Goal: Task Accomplishment & Management: Complete application form

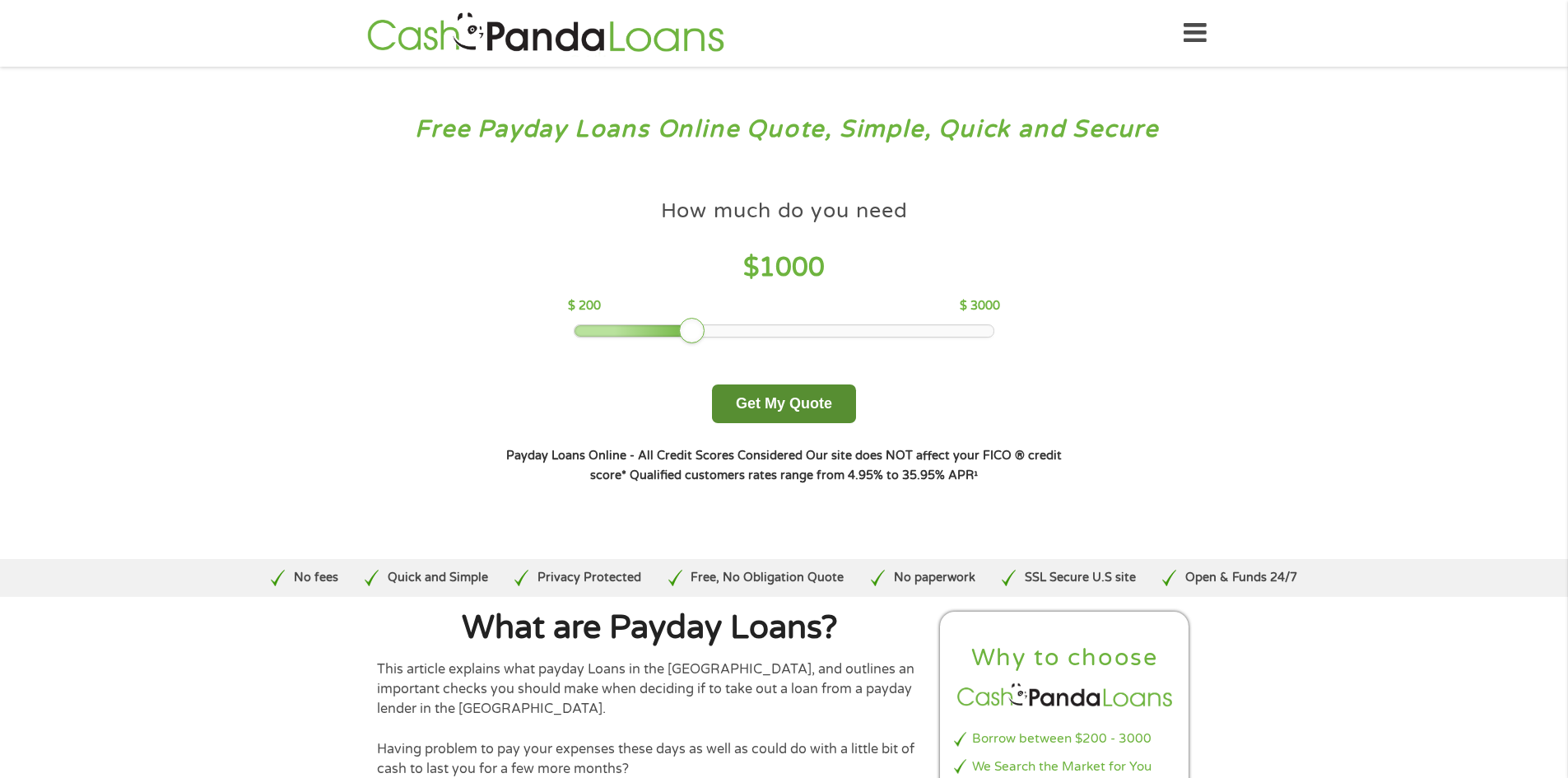
click at [760, 409] on button "Get My Quote" at bounding box center [784, 403] width 144 height 39
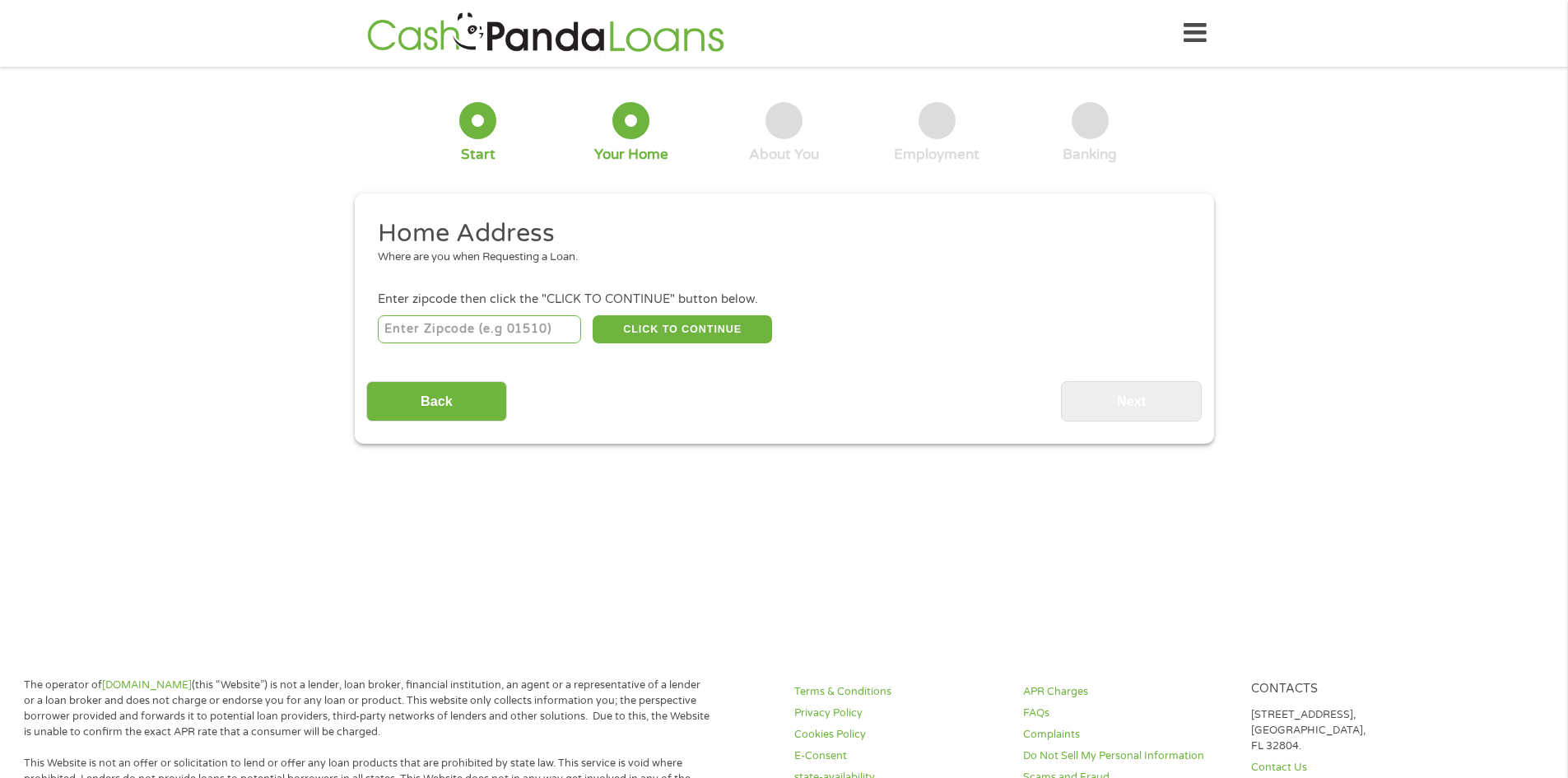
click at [444, 335] on input "number" at bounding box center [479, 330] width 204 height 28
type input "37091"
click at [644, 340] on button "CLICK TO CONTINUE" at bounding box center [682, 330] width 180 height 28
type input "37091"
type input "Lewisburg"
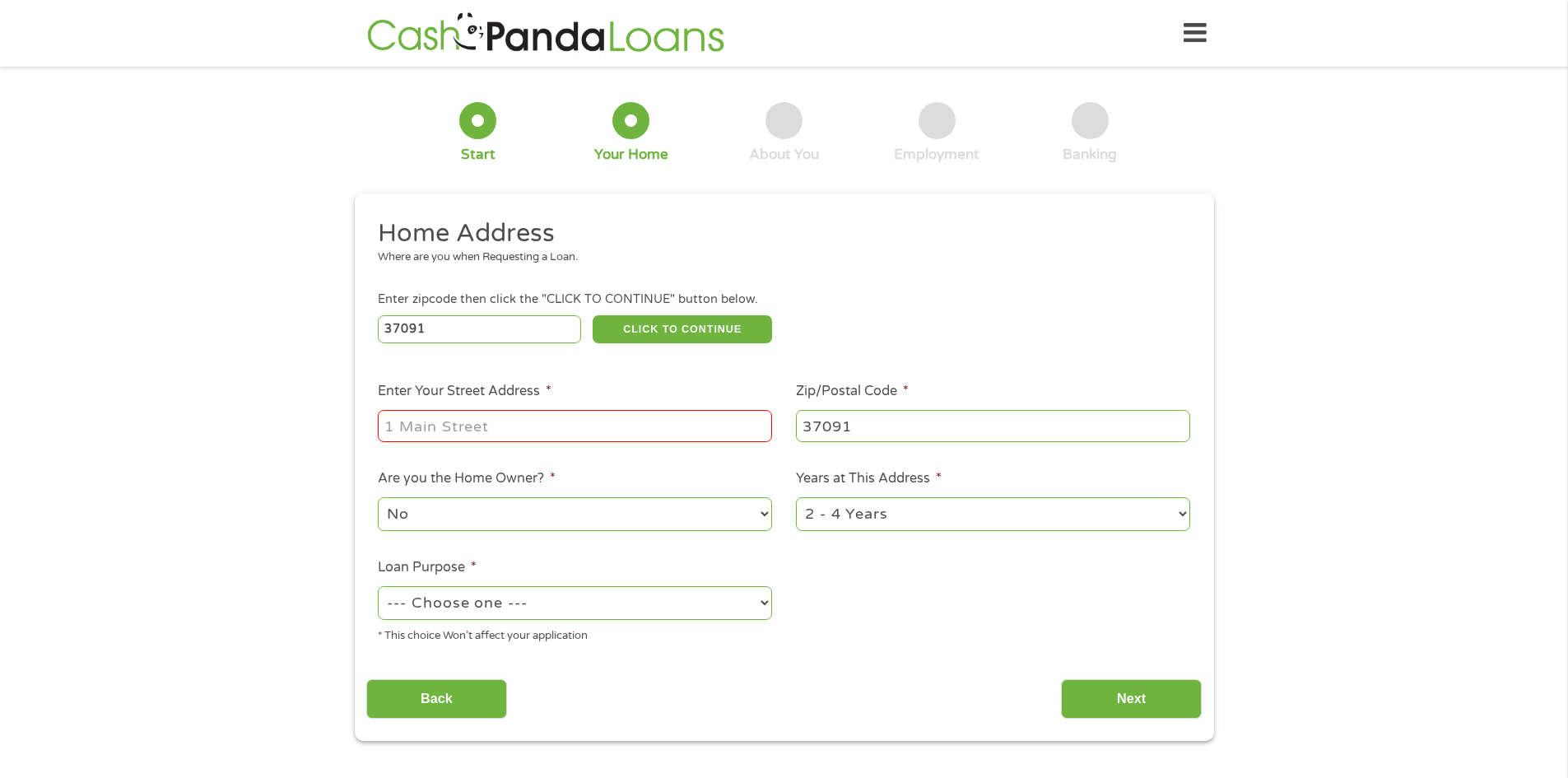
click at [497, 418] on input "Enter Your Street Address *" at bounding box center [574, 424] width 394 height 31
type input "1485 Ewing Lane"
click at [863, 516] on select "1 Year or less 1 - 2 Years 2 - 4 Years Over 4 Years" at bounding box center [993, 514] width 394 height 34
select select "12months"
click at [796, 497] on select "1 Year or less 1 - 2 Years 2 - 4 Years Over 4 Years" at bounding box center [993, 514] width 394 height 34
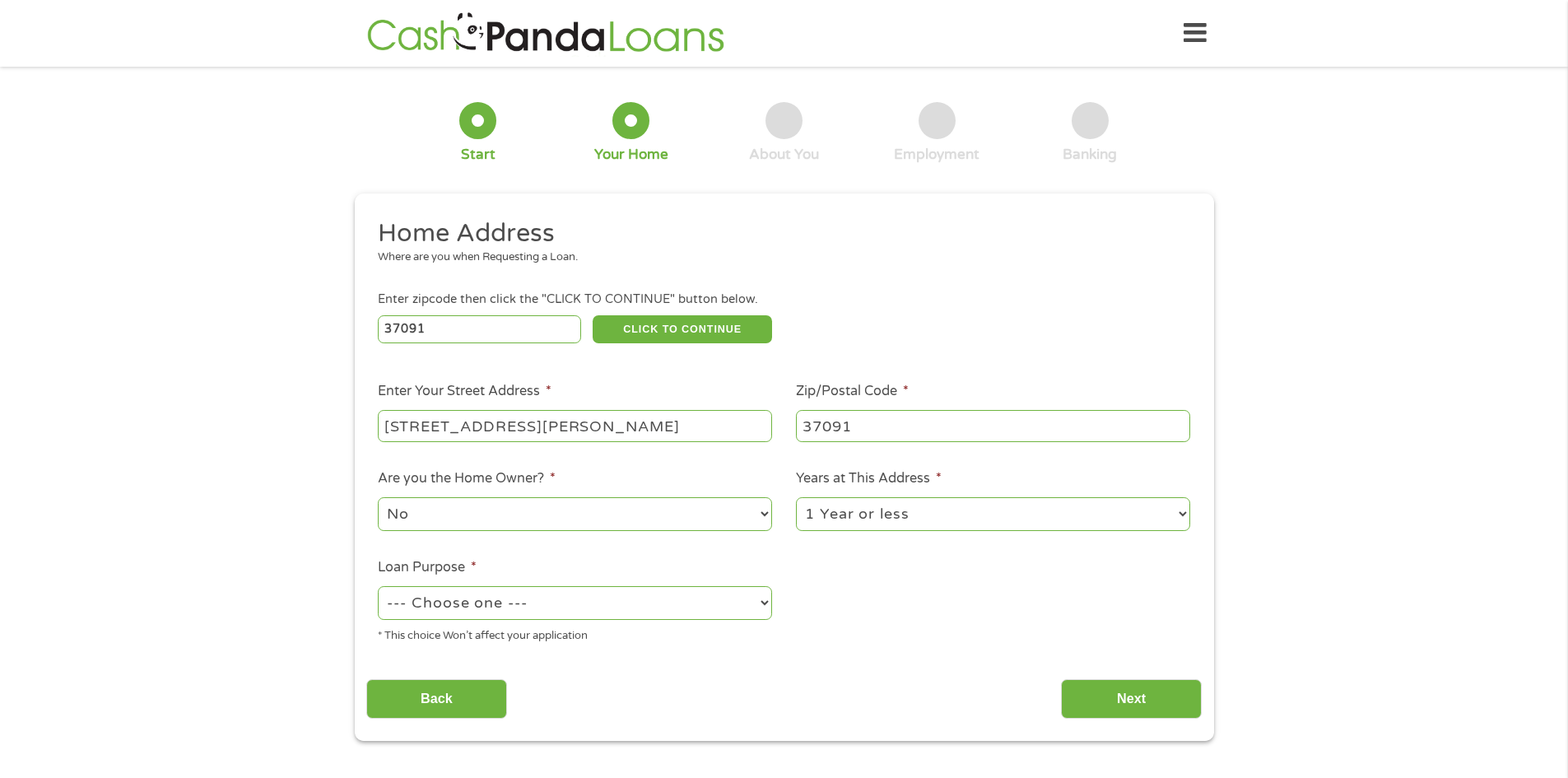
click at [409, 595] on select "--- Choose one --- Pay Bills Debt Consolidation Home Improvement Major Purchase…" at bounding box center [574, 603] width 394 height 34
select select "paybills"
click at [378, 586] on select "--- Choose one --- Pay Bills Debt Consolidation Home Improvement Major Purchase…" at bounding box center [574, 603] width 394 height 34
click at [1174, 703] on input "Next" at bounding box center [1131, 699] width 141 height 40
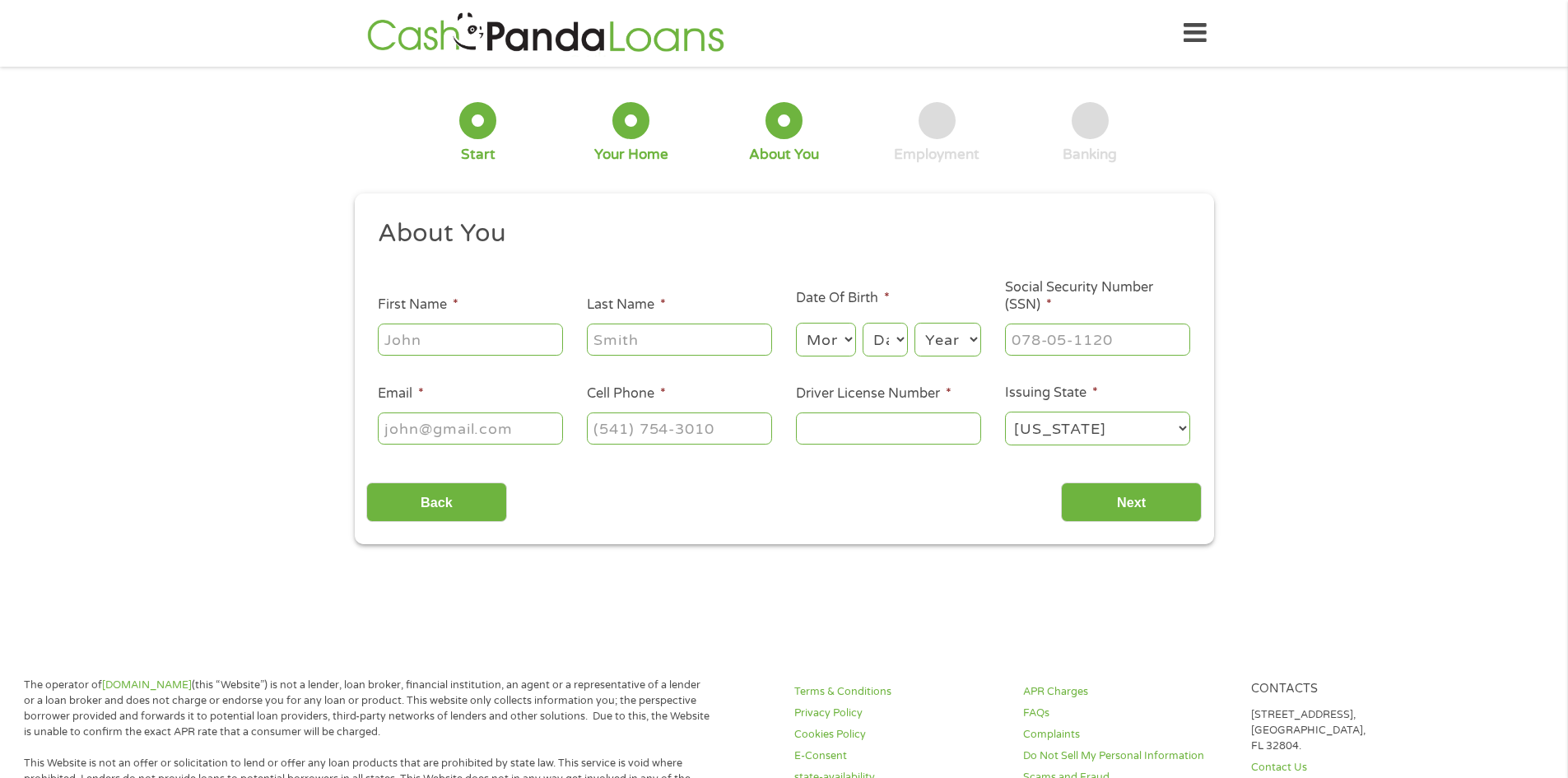
scroll to position [7, 7]
click at [462, 330] on input "First Name *" at bounding box center [469, 339] width 185 height 31
type input "Lauren"
type input "Taraczkozy"
type input "lauren.b.taraczkozy@vumc.org"
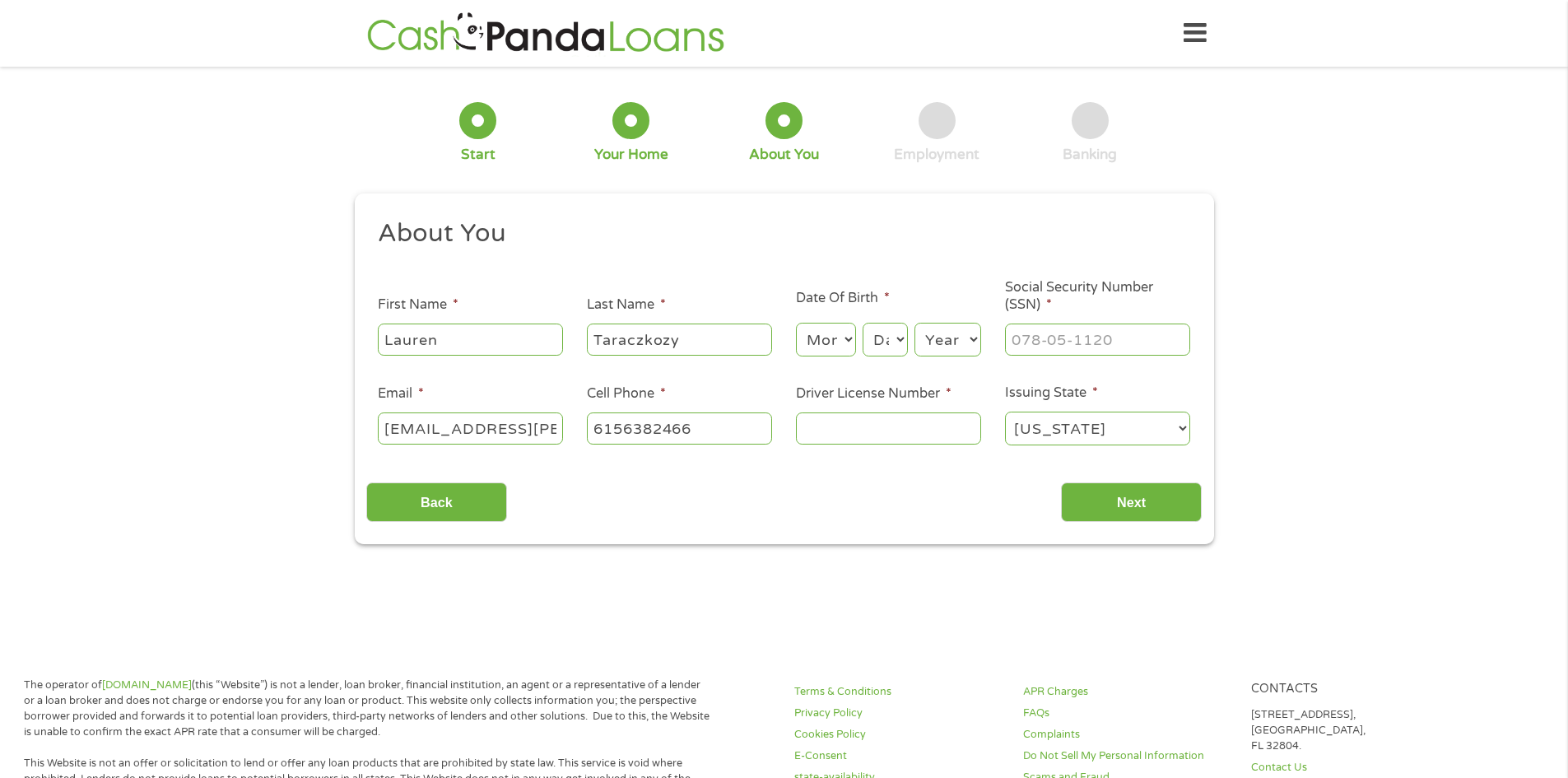
type input "(615) 638-2466"
click at [836, 342] on select "Month 1 2 3 4 5 6 7 8 9 10 11 12" at bounding box center [826, 340] width 60 height 34
select select "8"
click at [796, 323] on select "Month 1 2 3 4 5 6 7 8 9 10 11 12" at bounding box center [826, 340] width 60 height 34
click at [884, 339] on select "Day 1 2 3 4 5 6 7 8 9 10 11 12 13 14 15 16 17 18 19 20 21 22 23 24 25 26 27 28 …" at bounding box center [885, 340] width 45 height 34
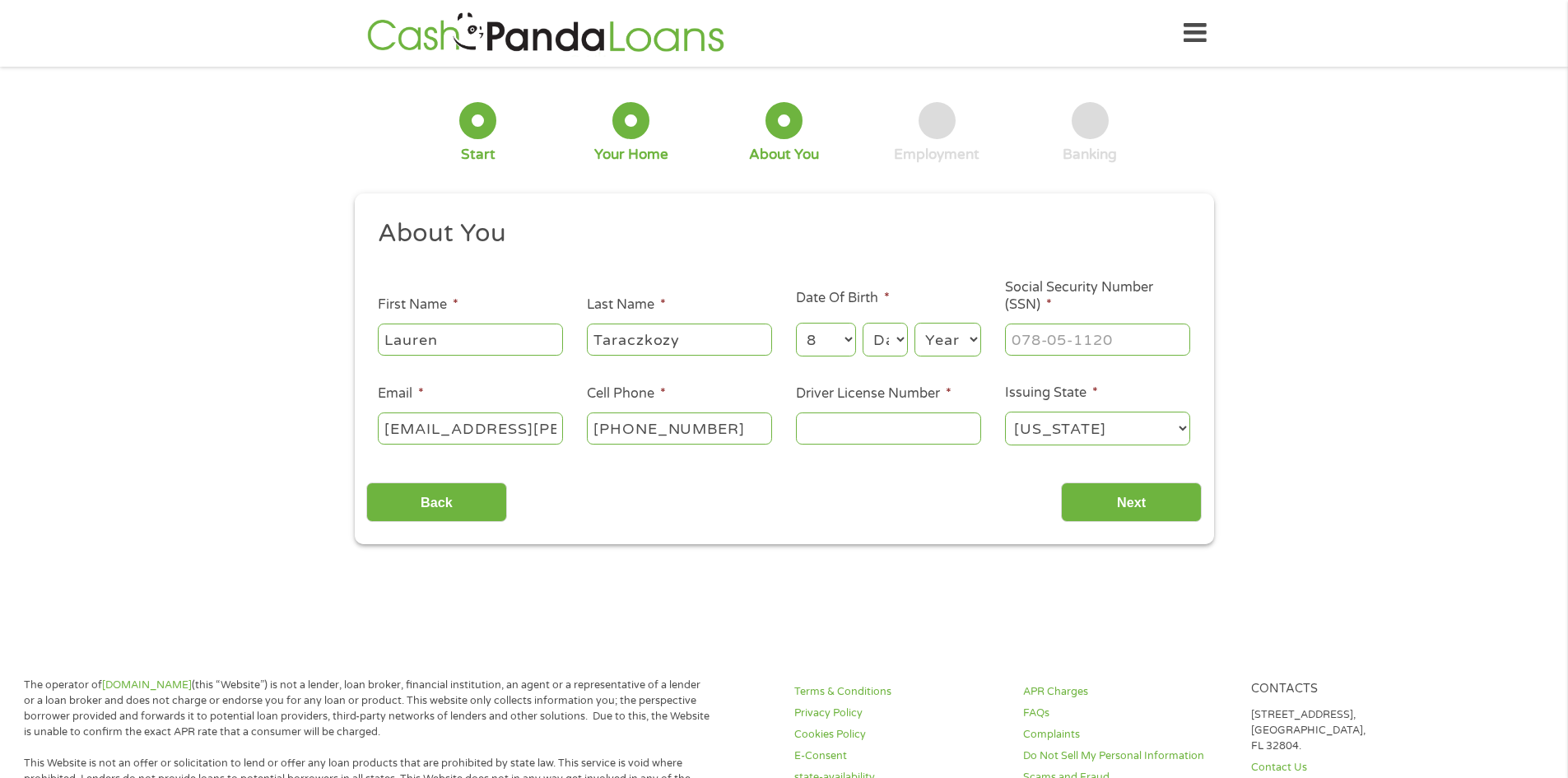
select select "6"
click at [863, 323] on select "Day 1 2 3 4 5 6 7 8 9 10 11 12 13 14 15 16 17 18 19 20 21 22 23 24 25 26 27 28 …" at bounding box center [885, 340] width 45 height 34
click at [944, 334] on select "Year 2007 2006 2005 2004 2003 2002 2001 2000 1999 1998 1997 1996 1995 1994 1993…" at bounding box center [948, 340] width 67 height 34
select select "1987"
click at [915, 323] on select "Year 2007 2006 2005 2004 2003 2002 2001 2000 1999 1998 1997 1996 1995 1994 1993…" at bounding box center [948, 340] width 67 height 34
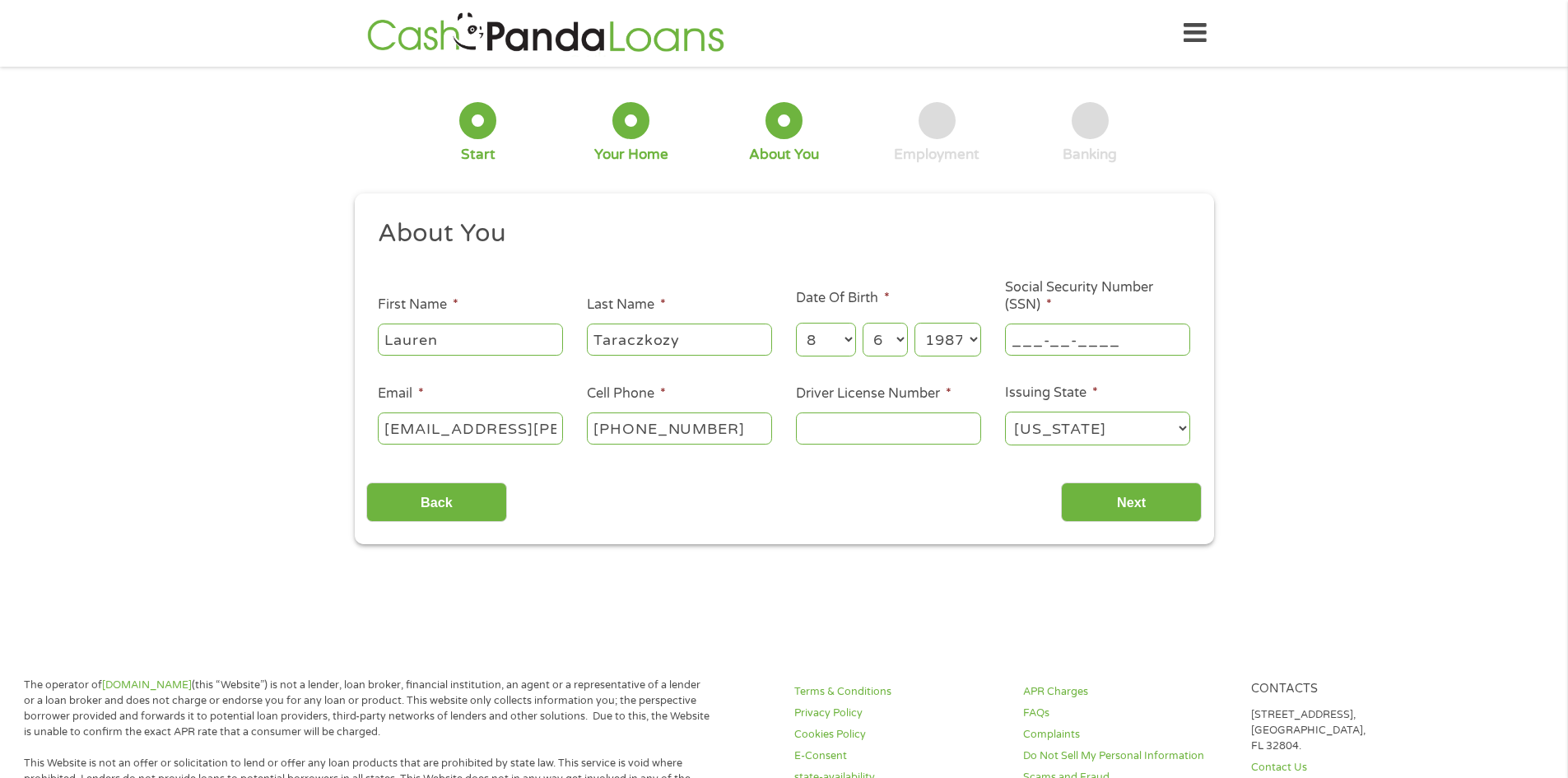
click at [1055, 342] on input "___-__-____" at bounding box center [1097, 339] width 185 height 31
type input "409-65-9738"
click at [844, 431] on input "Driver License Number *" at bounding box center [888, 427] width 185 height 31
type input "102244419"
click at [1144, 503] on input "Next" at bounding box center [1131, 502] width 141 height 40
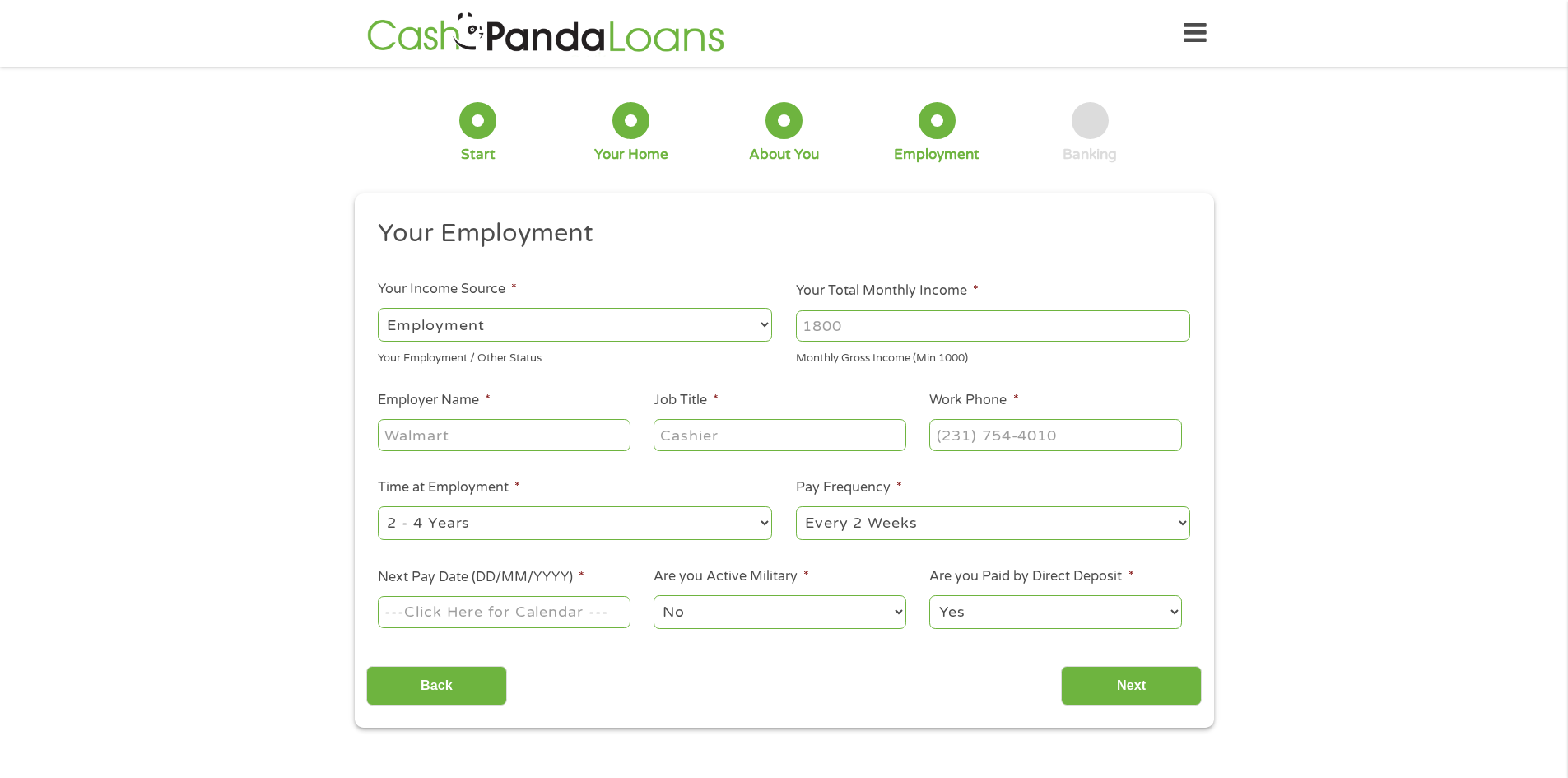
click at [857, 326] on input "Your Total Monthly Income *" at bounding box center [993, 326] width 394 height 31
type input "4500"
click at [413, 420] on input "Employer Name *" at bounding box center [503, 433] width 252 height 31
type input "Vanderbilt University Medical Center"
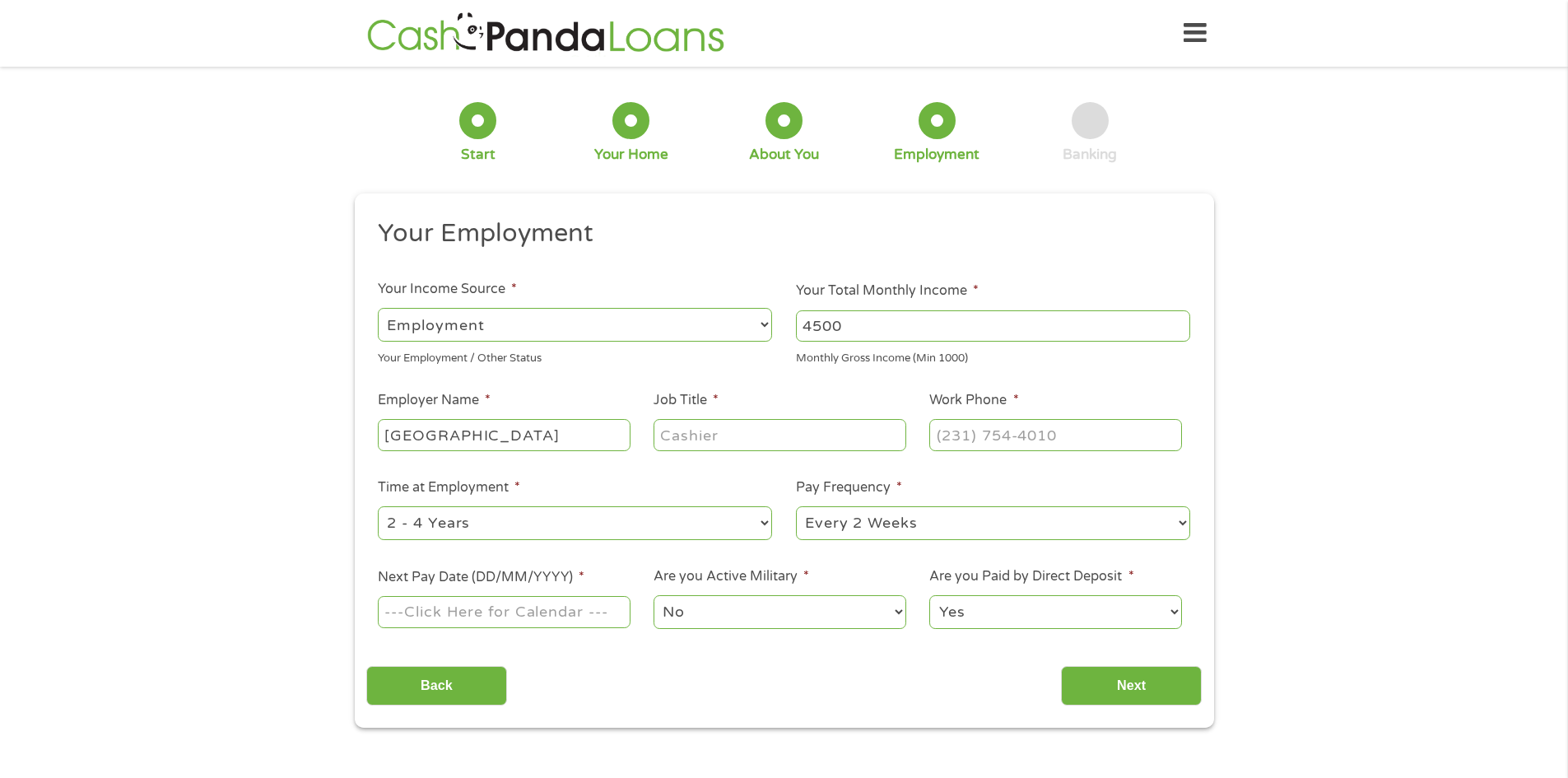
scroll to position [0, 0]
type input "CCMA"
click at [955, 446] on input "(___) ___-____" at bounding box center [1055, 433] width 252 height 31
type input "(615) 302-2845"
click at [906, 552] on ul "Your Employment Your Income Source * --- Choose one --- Employment Self Employe…" at bounding box center [784, 430] width 835 height 426
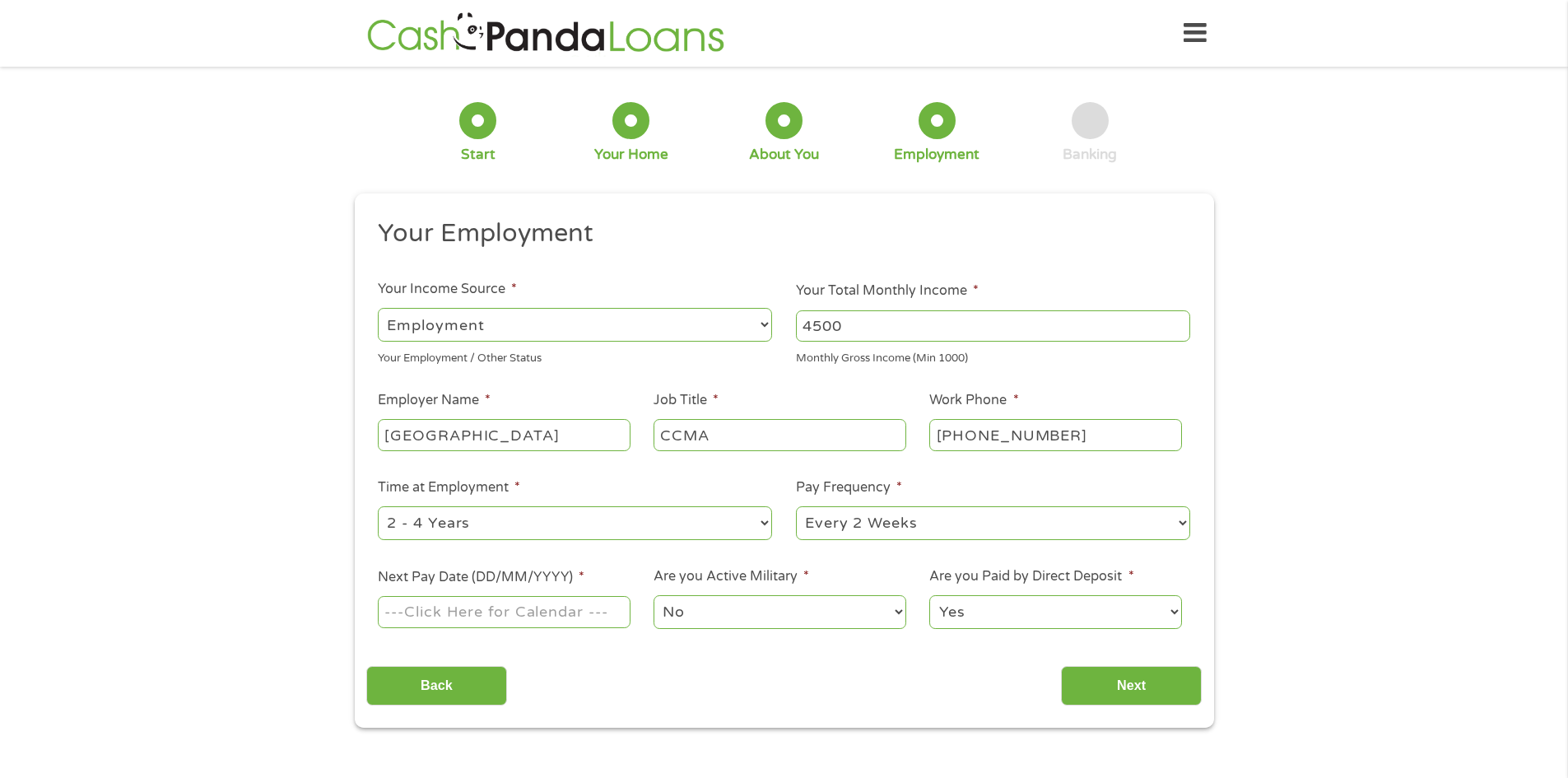
click at [525, 629] on div at bounding box center [503, 612] width 252 height 38
click at [526, 621] on input "Next Pay Date (DD/MM/YYYY) *" at bounding box center [503, 611] width 252 height 31
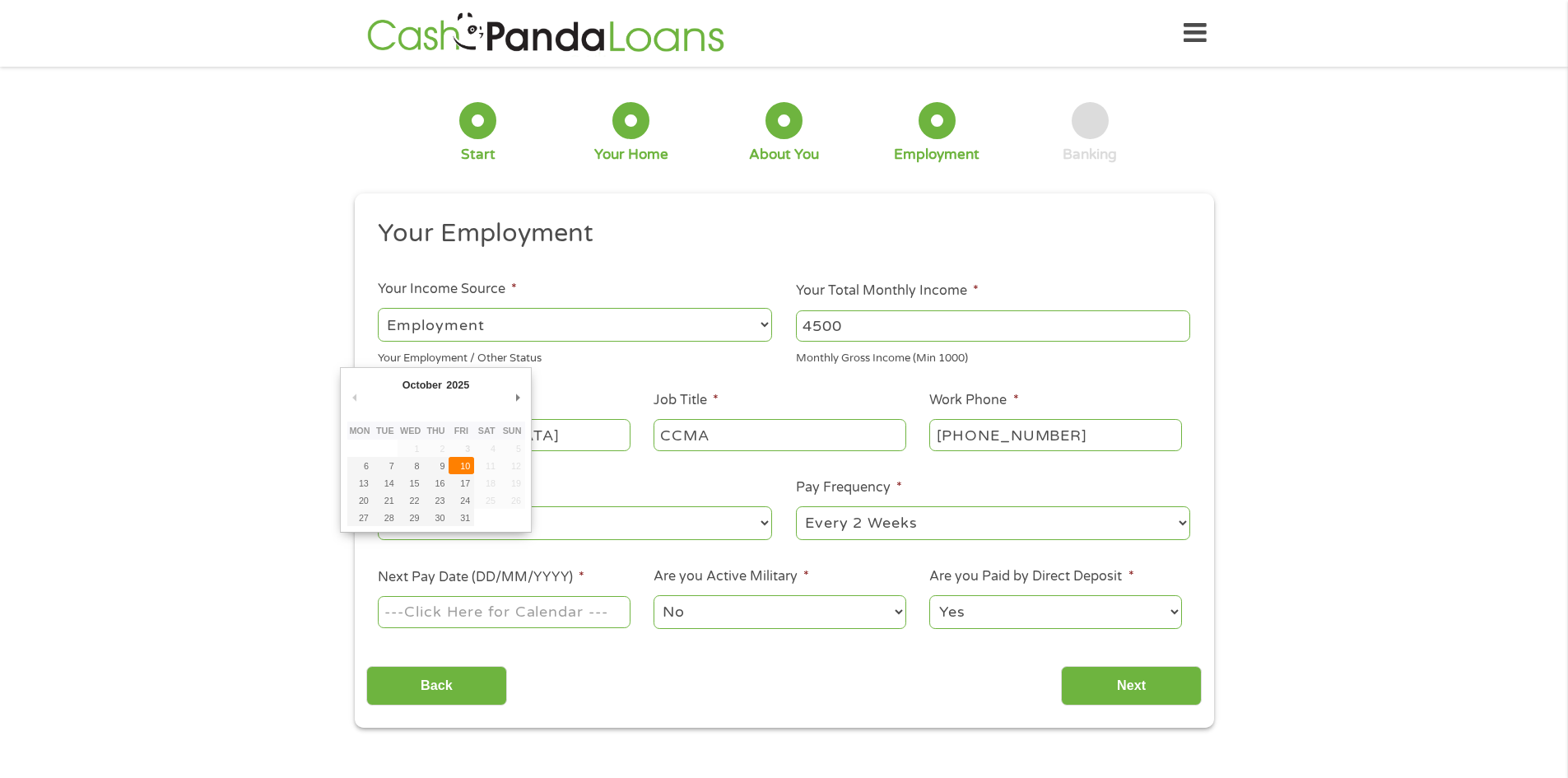
type input "10/10/2025"
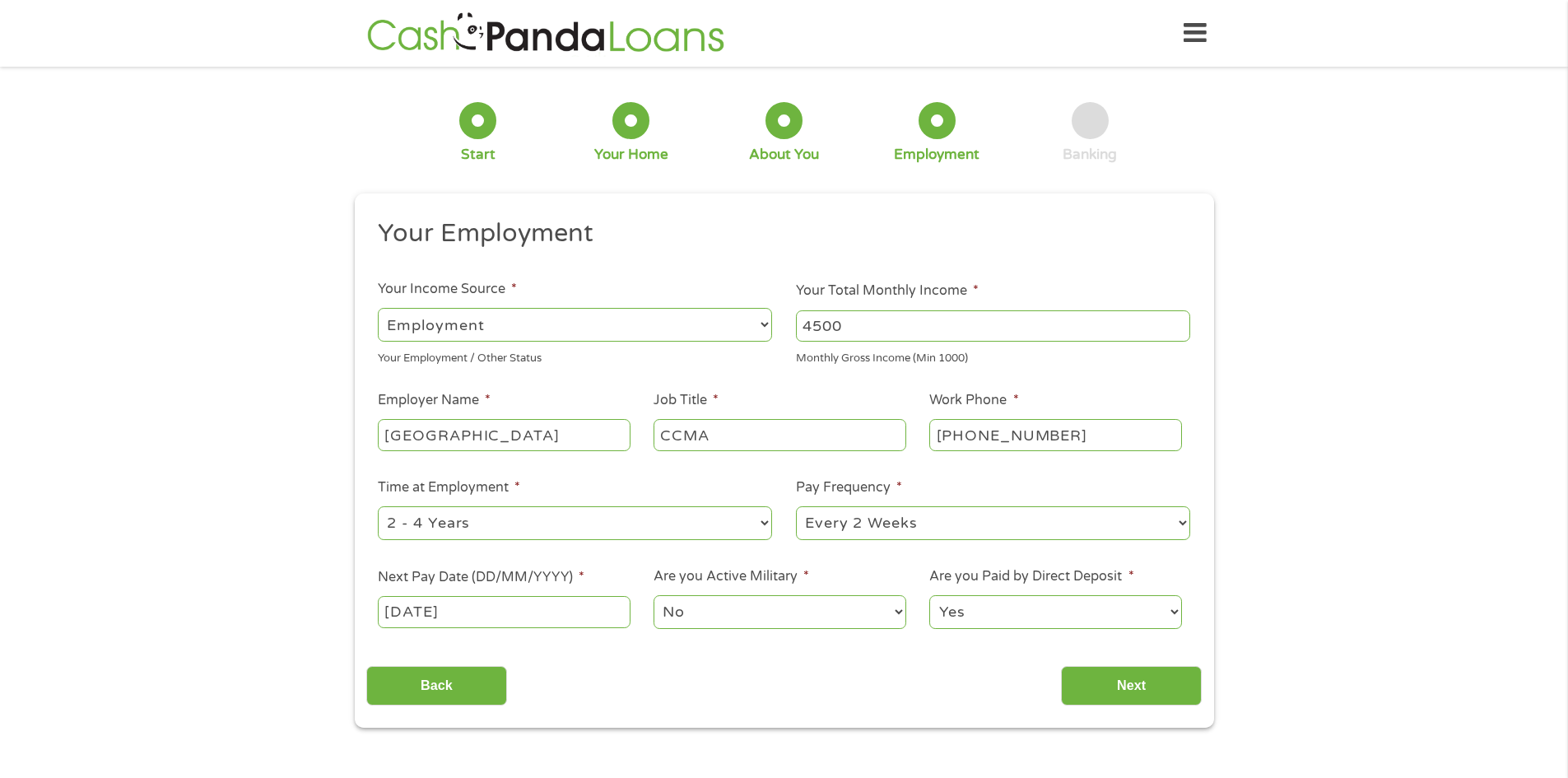
click at [765, 614] on select "No Yes" at bounding box center [779, 612] width 252 height 34
click at [1131, 682] on input "Next" at bounding box center [1131, 686] width 141 height 40
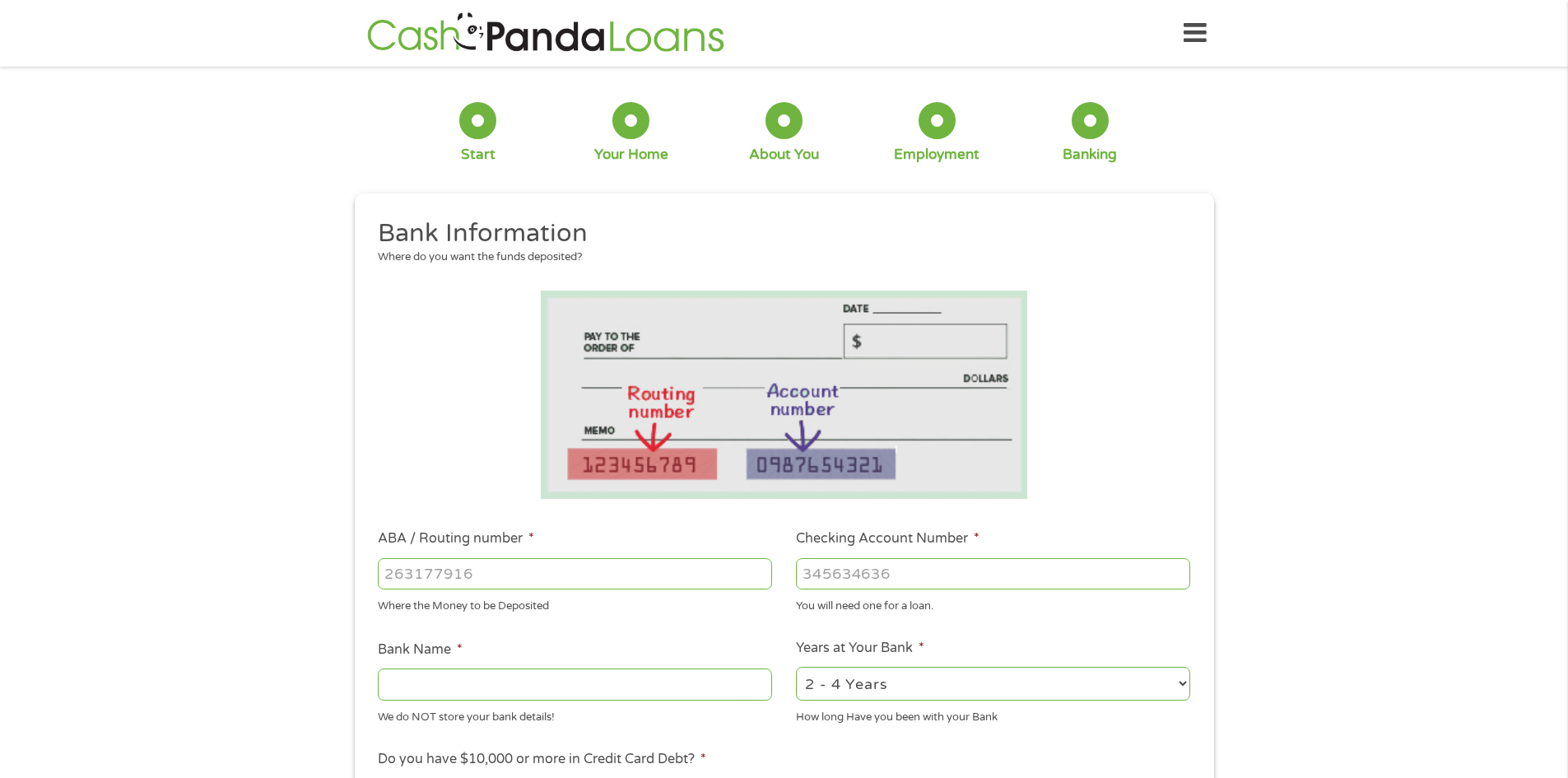
scroll to position [7, 7]
click at [535, 585] on input "ABA / Routing number *" at bounding box center [574, 573] width 394 height 31
type input "103100195"
type input "CENTRAL NATIONAL BANK TRUST"
type input "103100195"
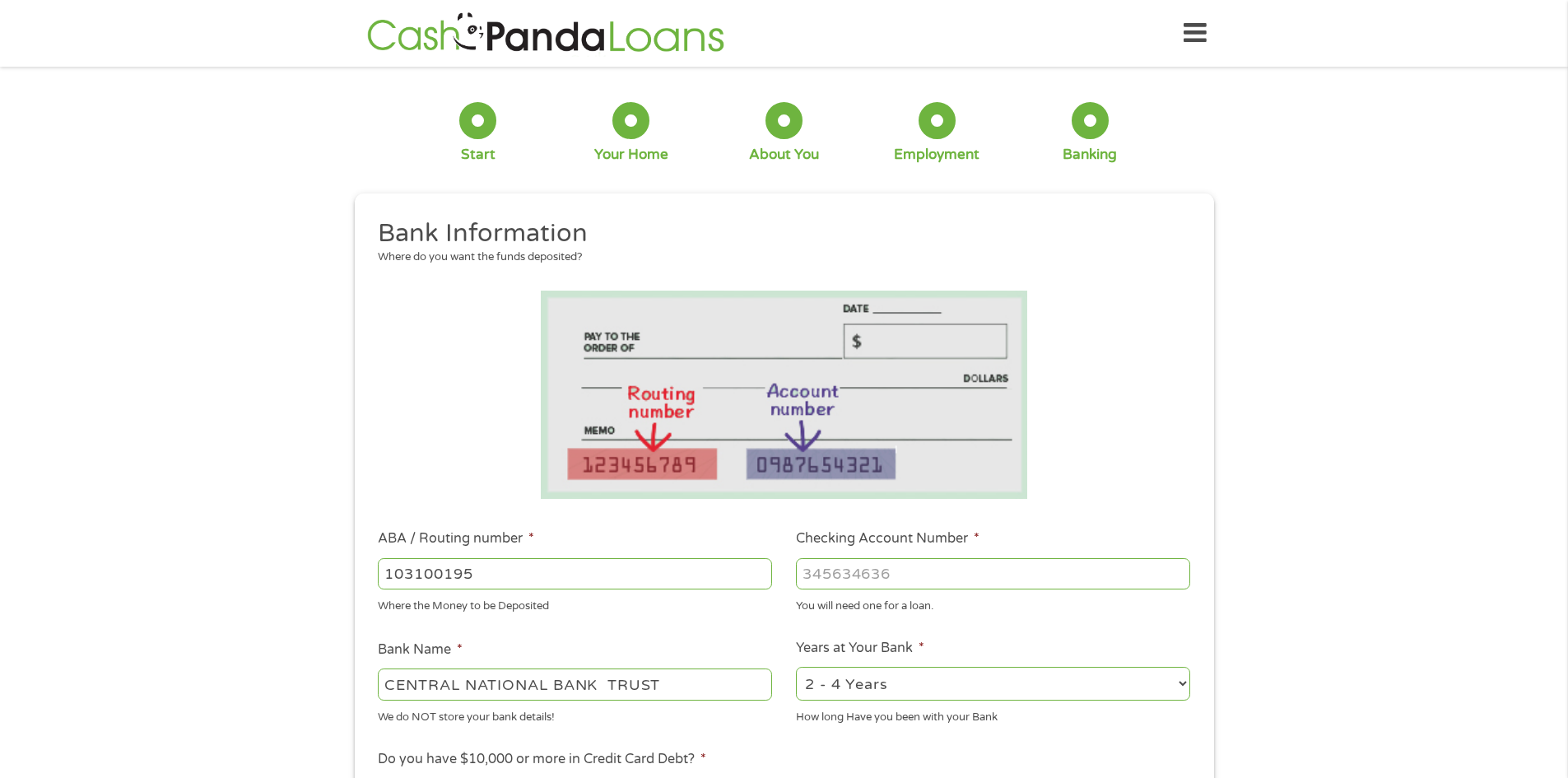
click at [938, 568] on input "Checking Account Number *" at bounding box center [993, 573] width 394 height 31
type input "689155322084"
click at [1303, 636] on div "1 Start 2 Your Home 3 About You 4 Employment 5 Banking 6 This field is hidden w…" at bounding box center [784, 599] width 1568 height 1044
click at [1086, 685] on select "2 - 4 Years 6 - 12 Months 1 - 2 Years Over 4 Years" at bounding box center [993, 684] width 394 height 34
select select "12months"
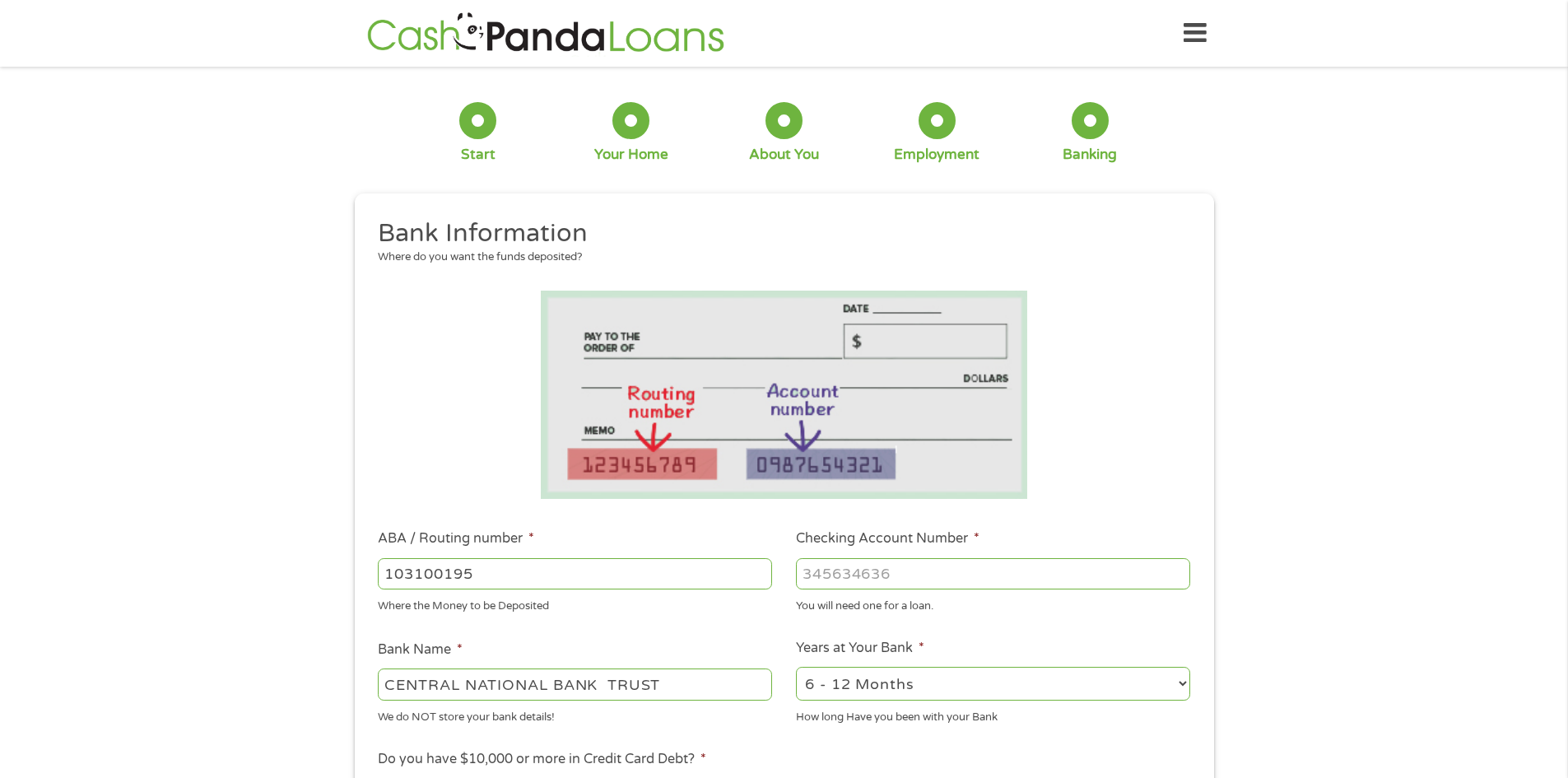
click at [796, 667] on select "2 - 4 Years 6 - 12 Months 1 - 2 Years Over 4 Years" at bounding box center [993, 684] width 394 height 34
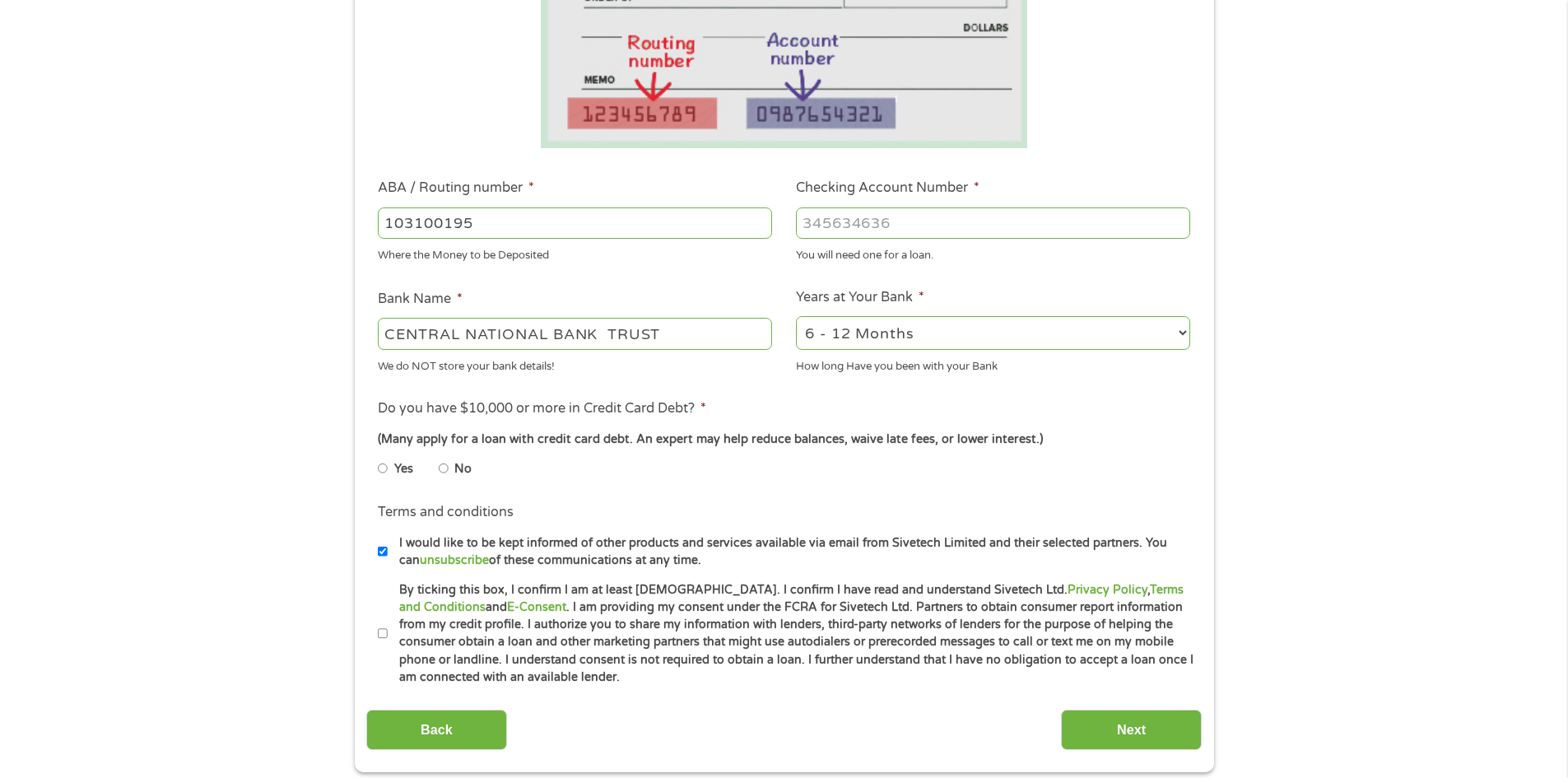
scroll to position [411, 0]
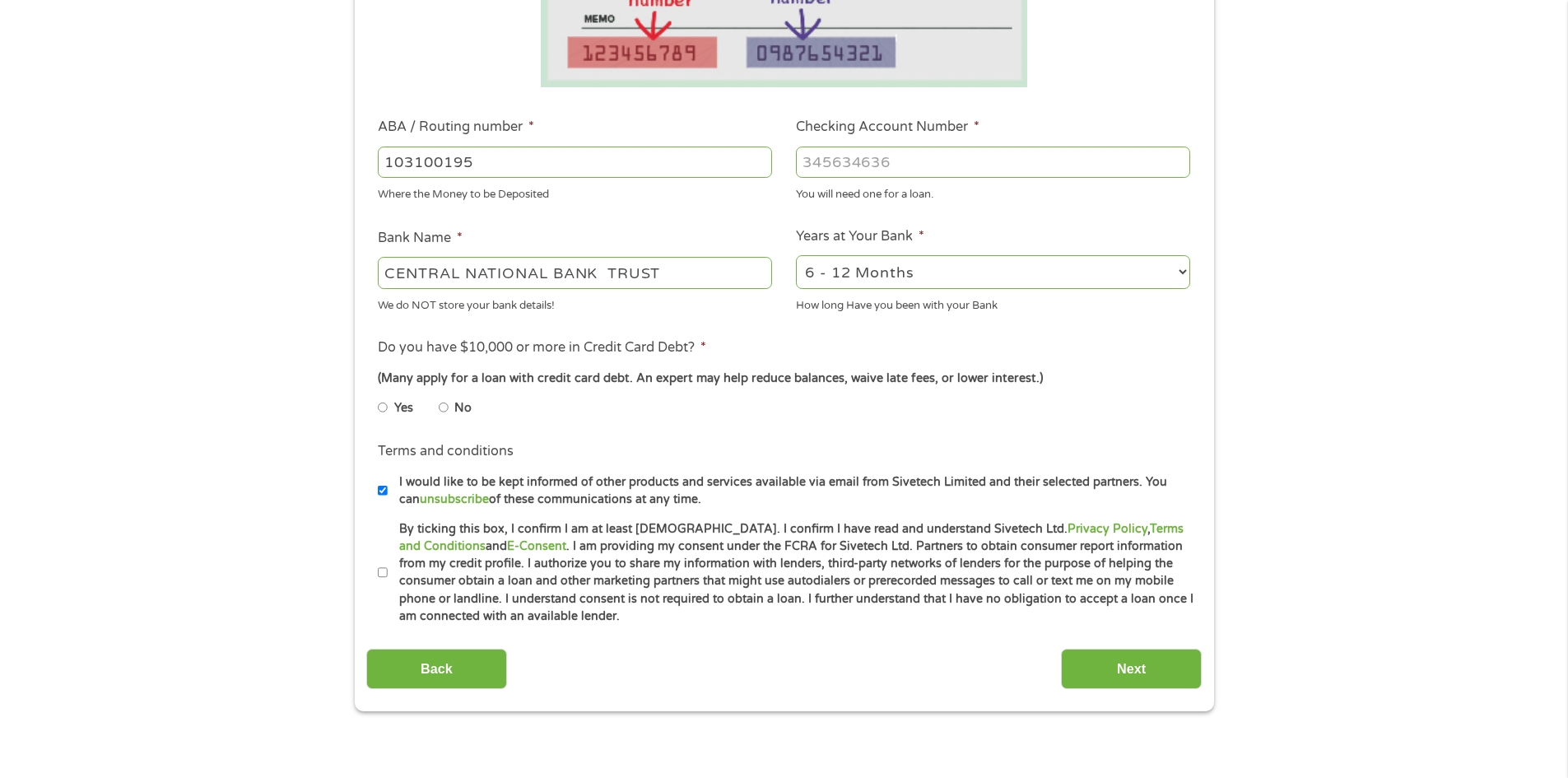
click at [437, 409] on li "Yes" at bounding box center [407, 407] width 61 height 32
click at [446, 406] on input "No" at bounding box center [443, 407] width 10 height 26
radio input "true"
click at [392, 570] on label "By ticking this box, I confirm I am at least 18 years old. I confirm I have rea…" at bounding box center [791, 572] width 807 height 105
click at [388, 570] on input "By ticking this box, I confirm I am at least 18 years old. I confirm I have rea…" at bounding box center [383, 572] width 10 height 26
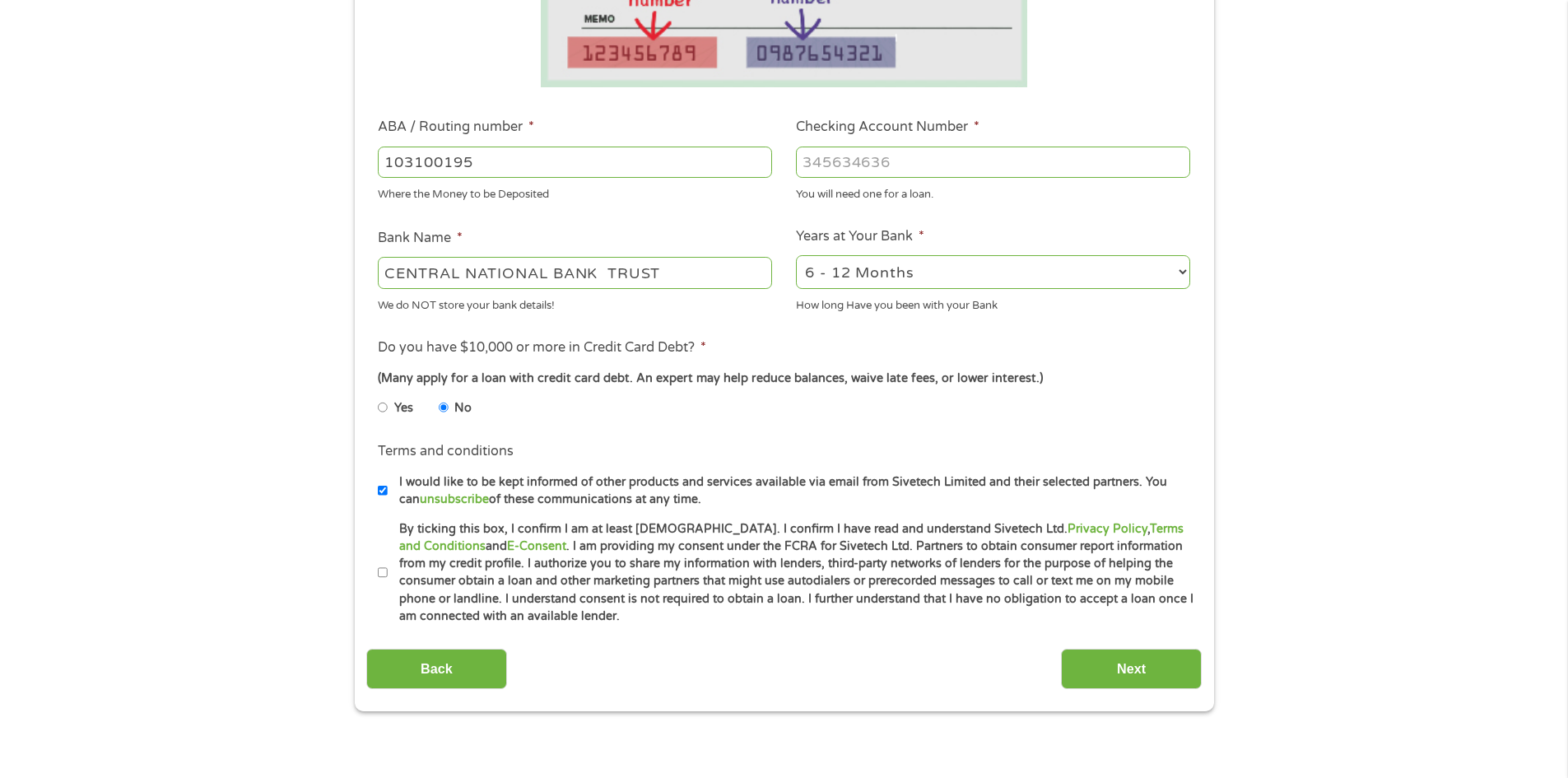
checkbox input "true"
click at [1191, 674] on input "Next" at bounding box center [1131, 668] width 141 height 40
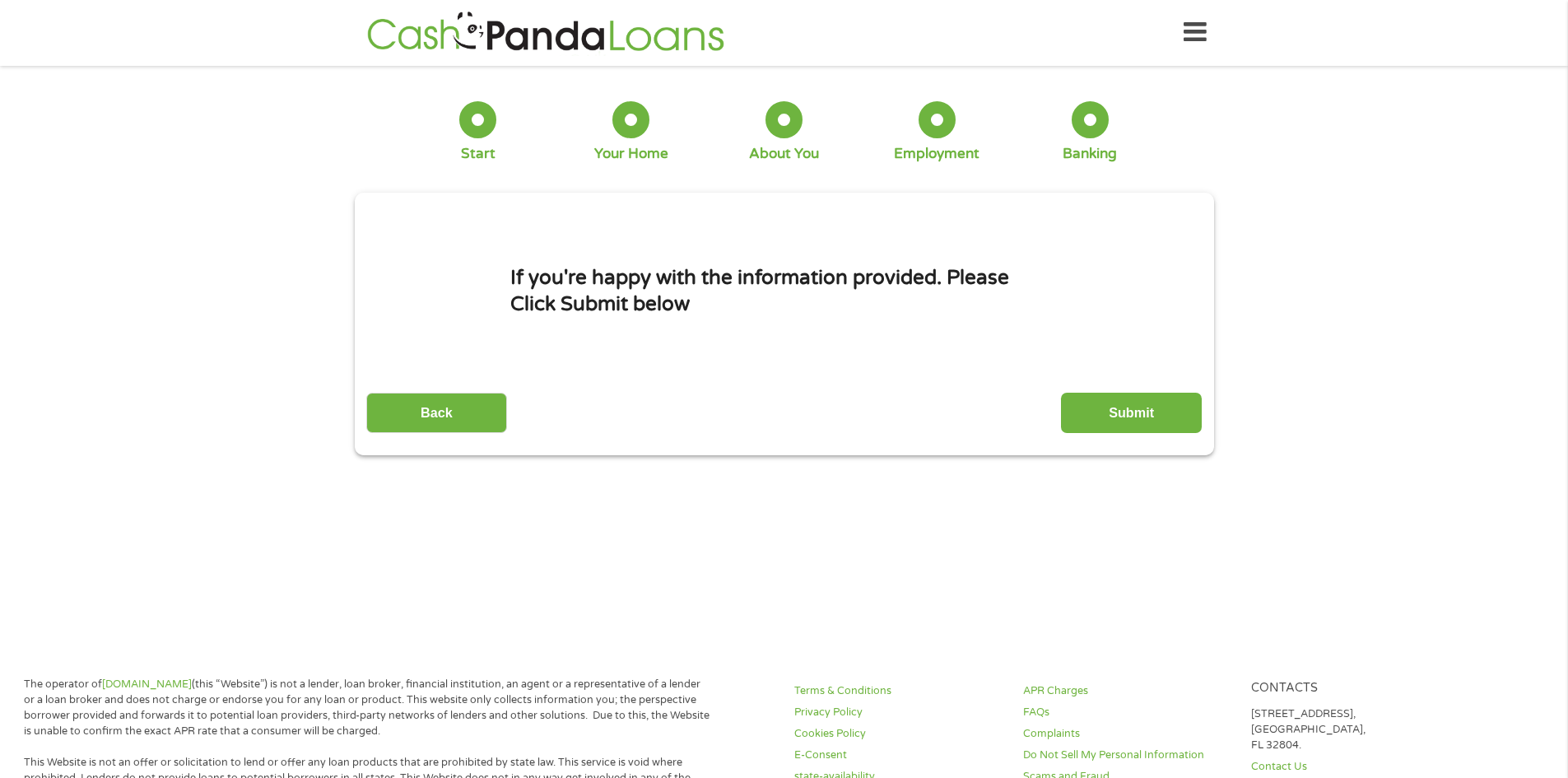
scroll to position [0, 0]
click at [1131, 412] on input "Submit" at bounding box center [1131, 413] width 141 height 40
